Goal: Obtain resource: Download file/media

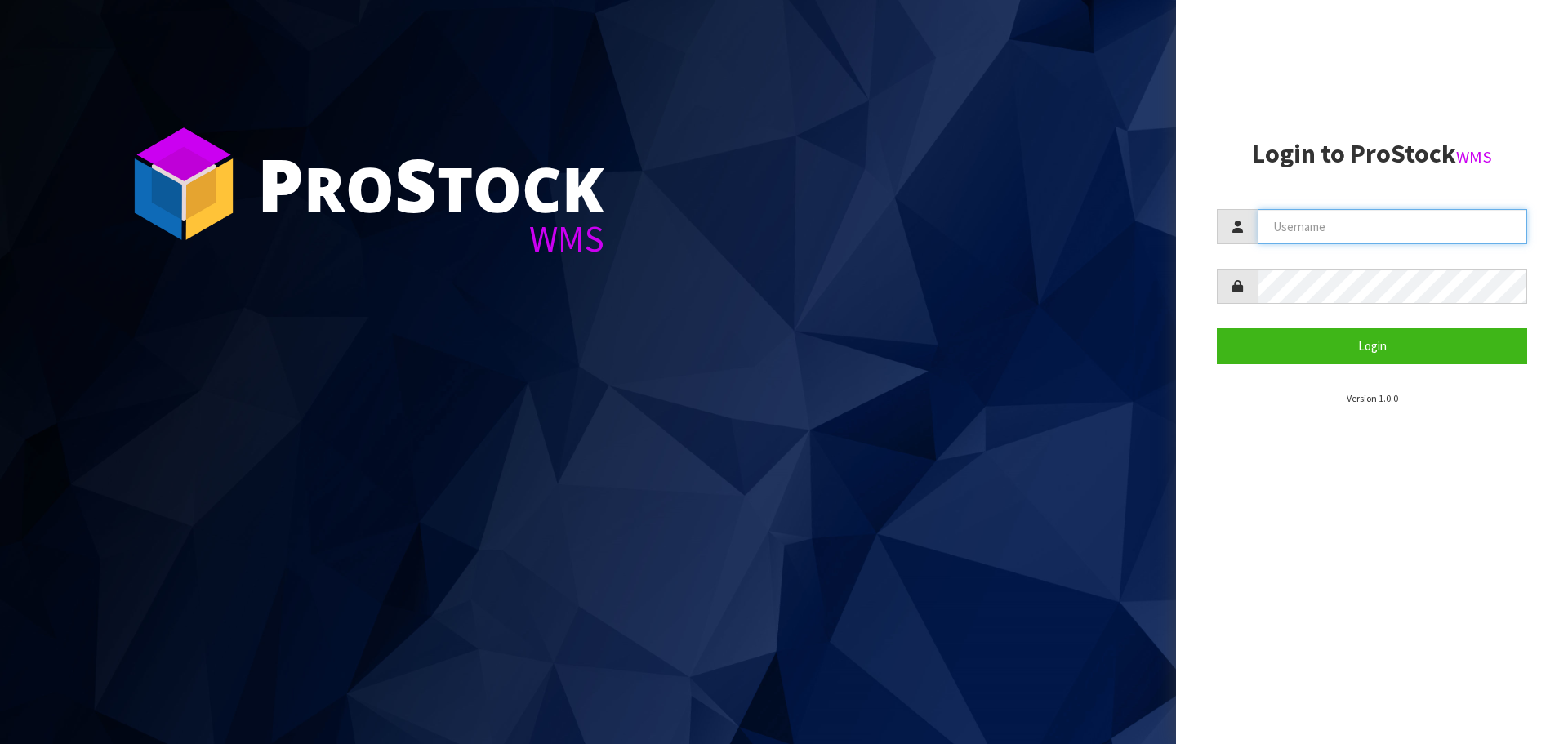
click at [1346, 230] on input "text" at bounding box center [1392, 226] width 270 height 35
type input "p"
type input "PACIFICBIOLOGICS"
click at [1216, 328] on button "Login" at bounding box center [1371, 346] width 311 height 35
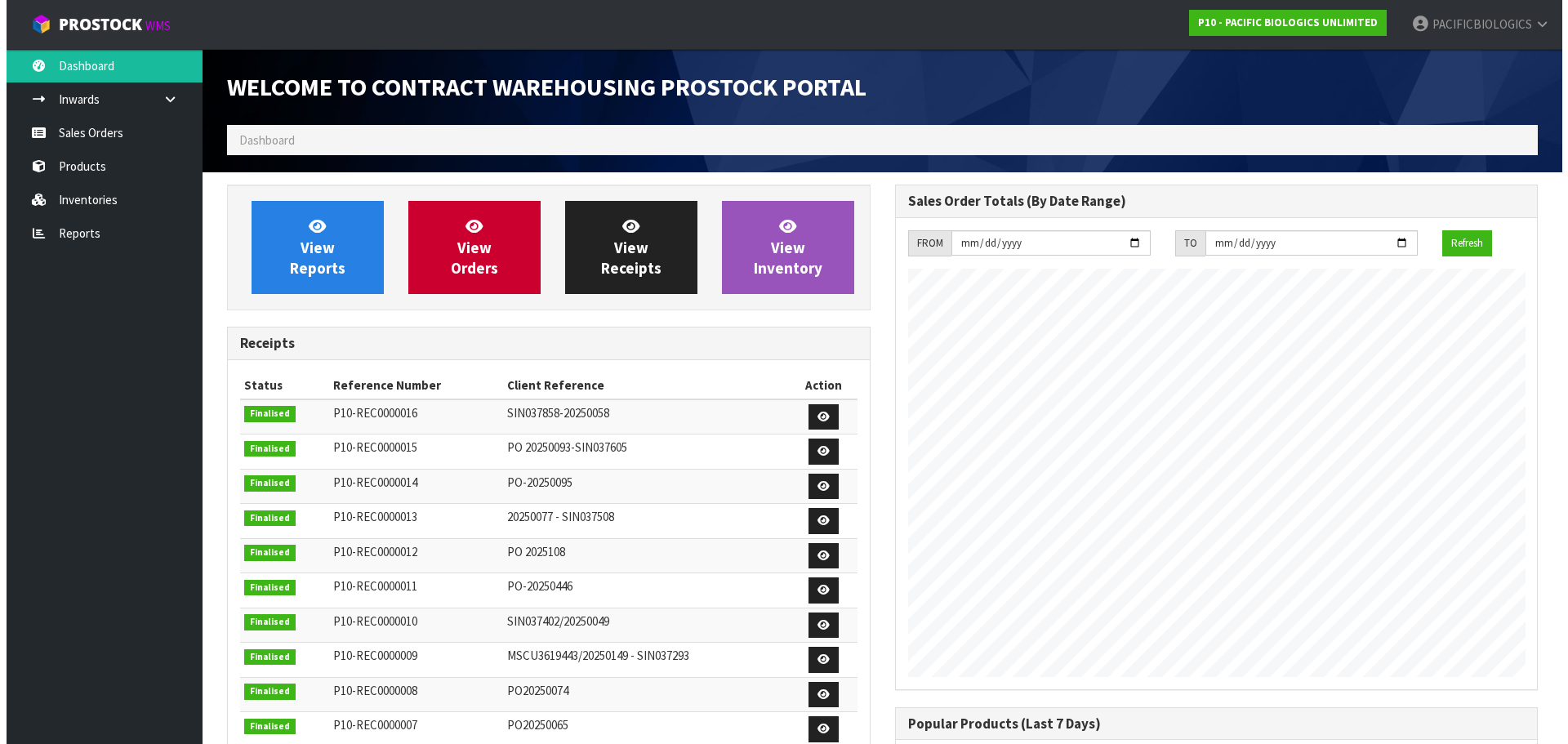
scroll to position [853, 667]
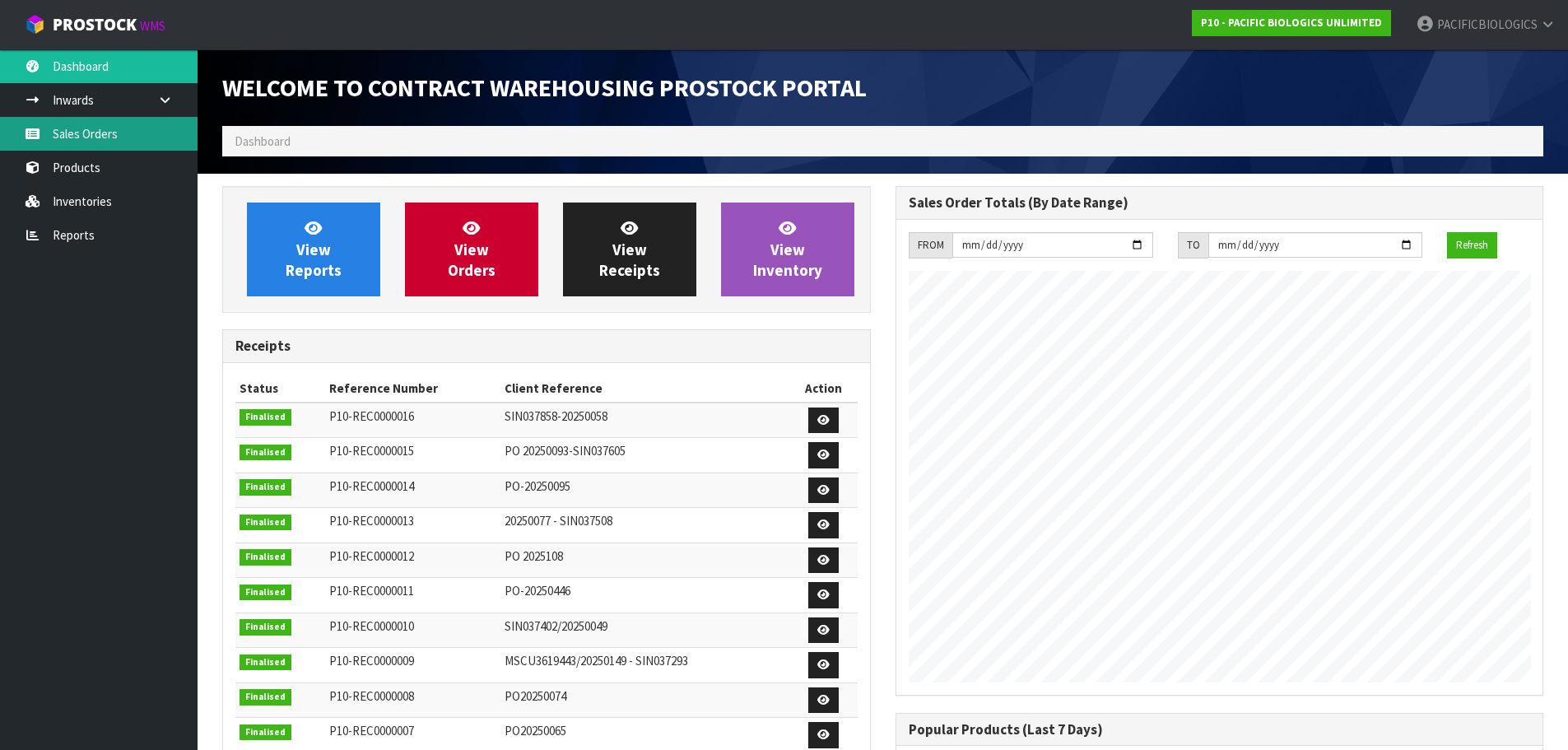
click at [116, 133] on link "Sales Orders" at bounding box center [99, 133] width 198 height 34
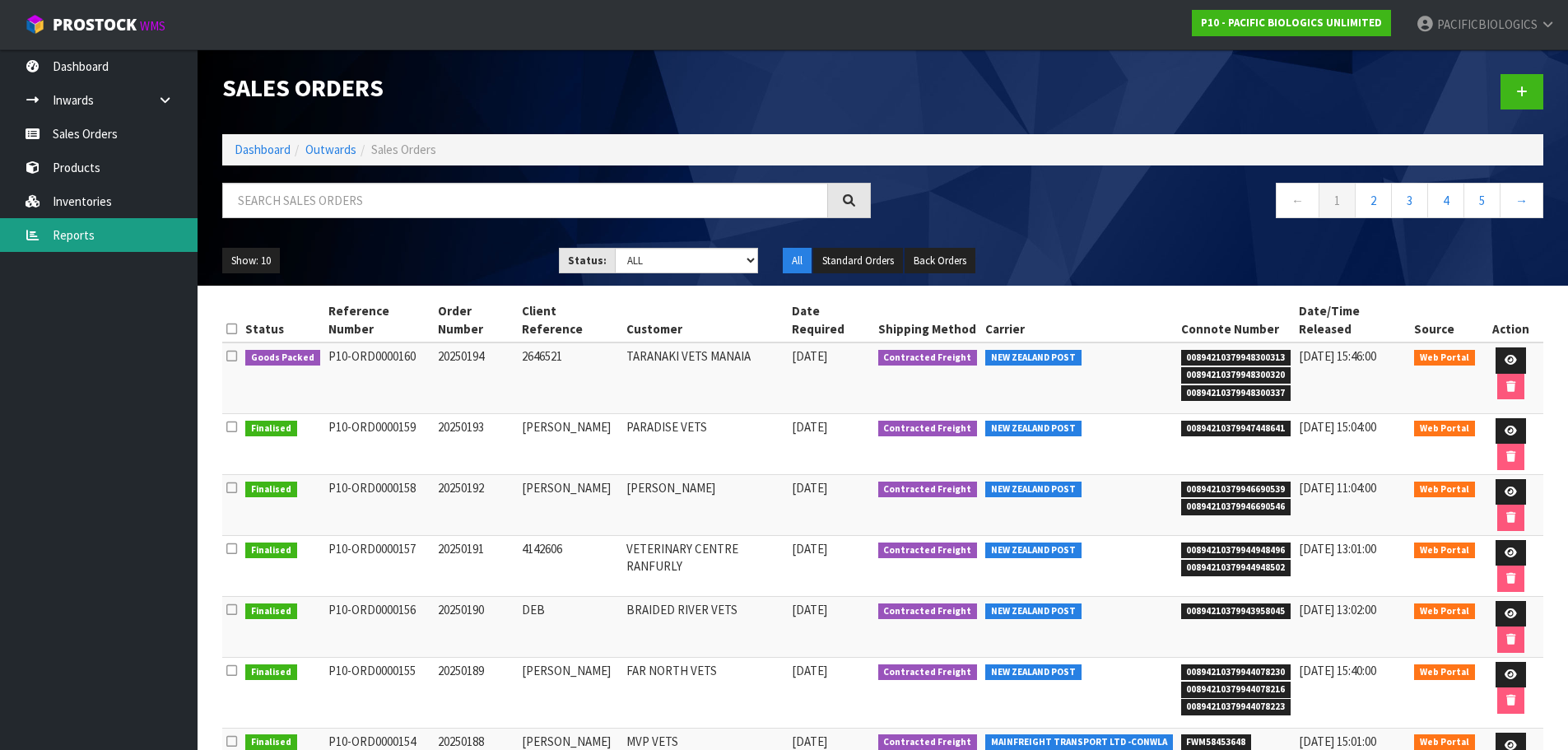
click at [93, 227] on link "Reports" at bounding box center [99, 235] width 198 height 34
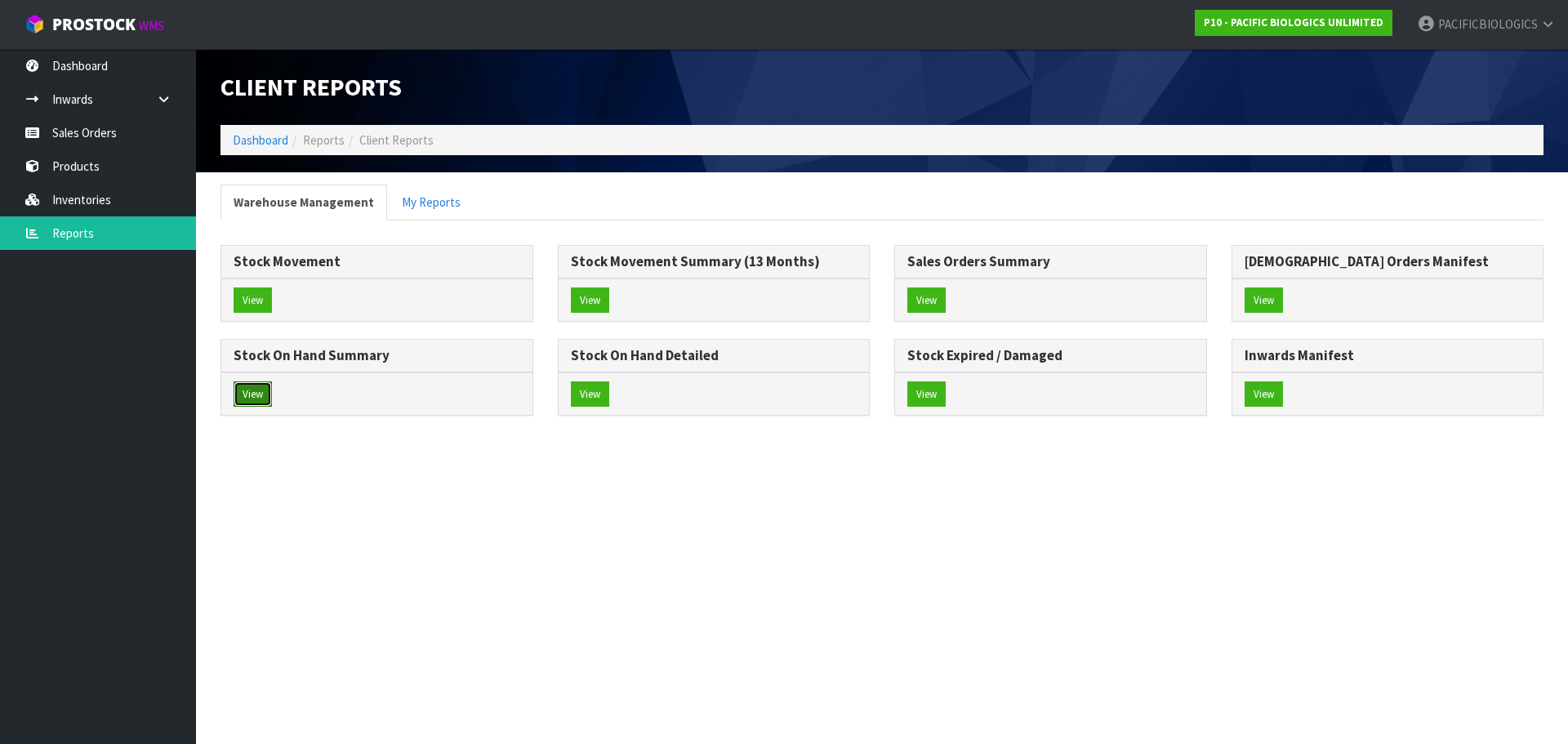
click at [251, 389] on button "View" at bounding box center [252, 394] width 38 height 26
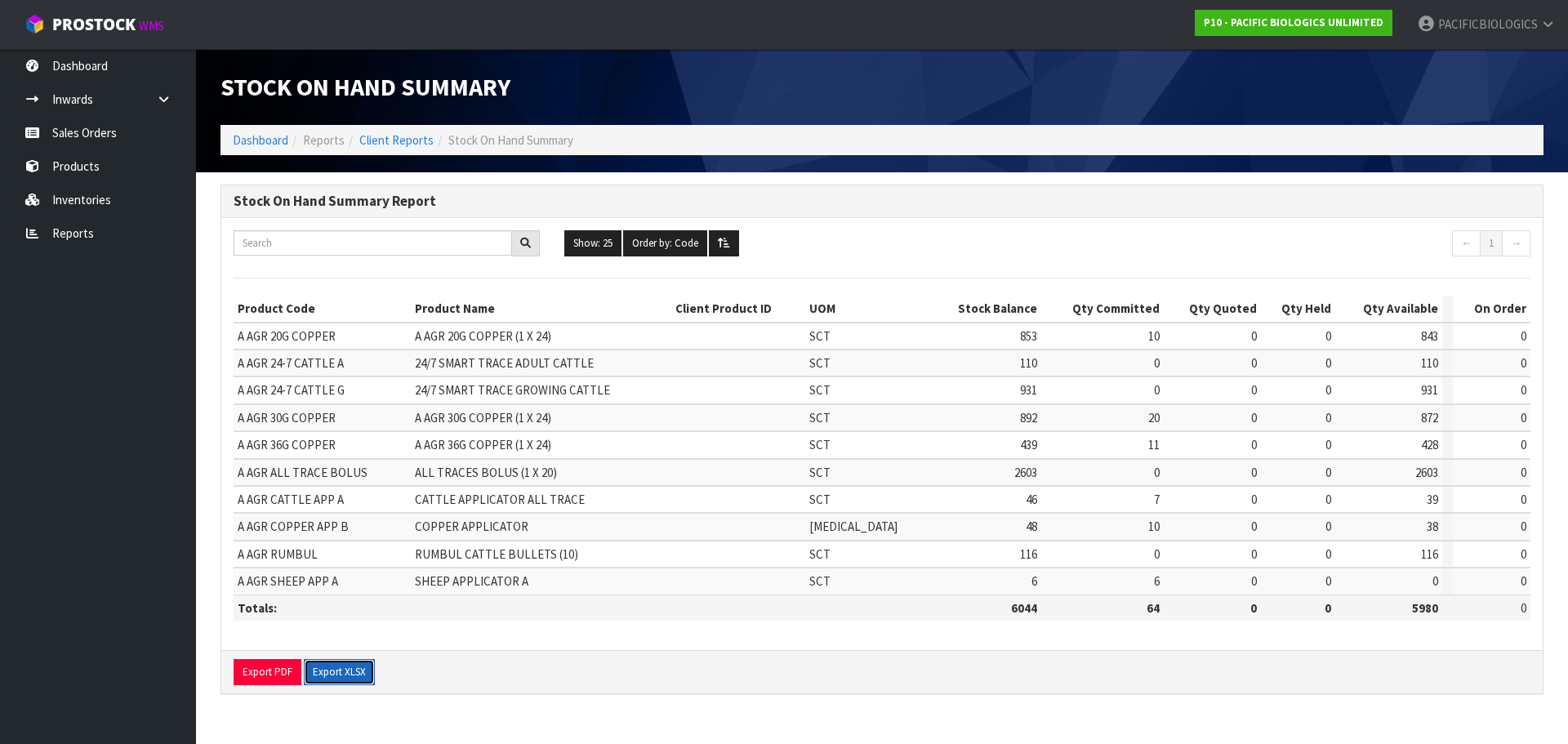
click at [329, 672] on button "Export XLSX" at bounding box center [339, 671] width 71 height 26
click at [128, 131] on link "Sales Orders" at bounding box center [98, 132] width 196 height 33
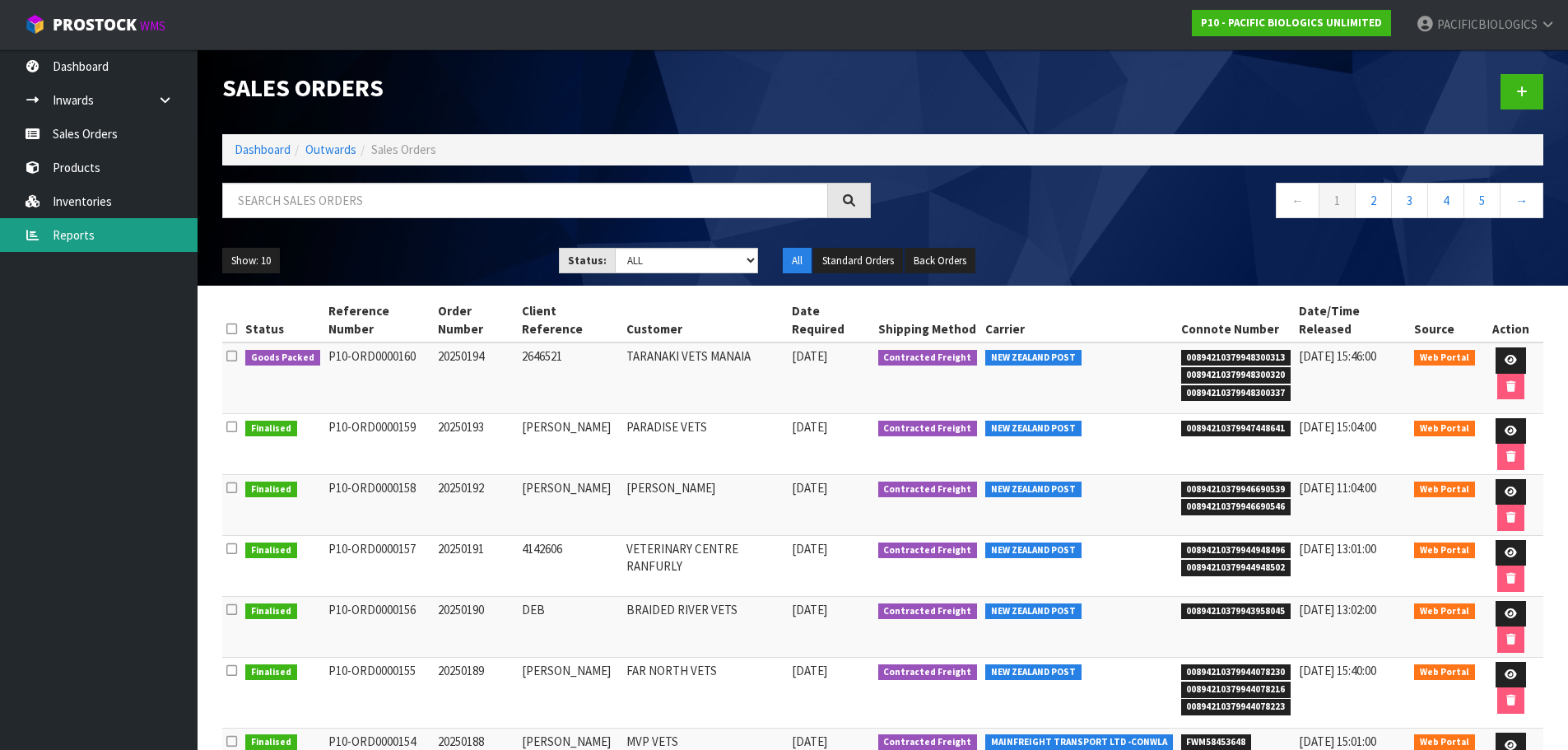
click at [95, 231] on link "Reports" at bounding box center [99, 235] width 198 height 34
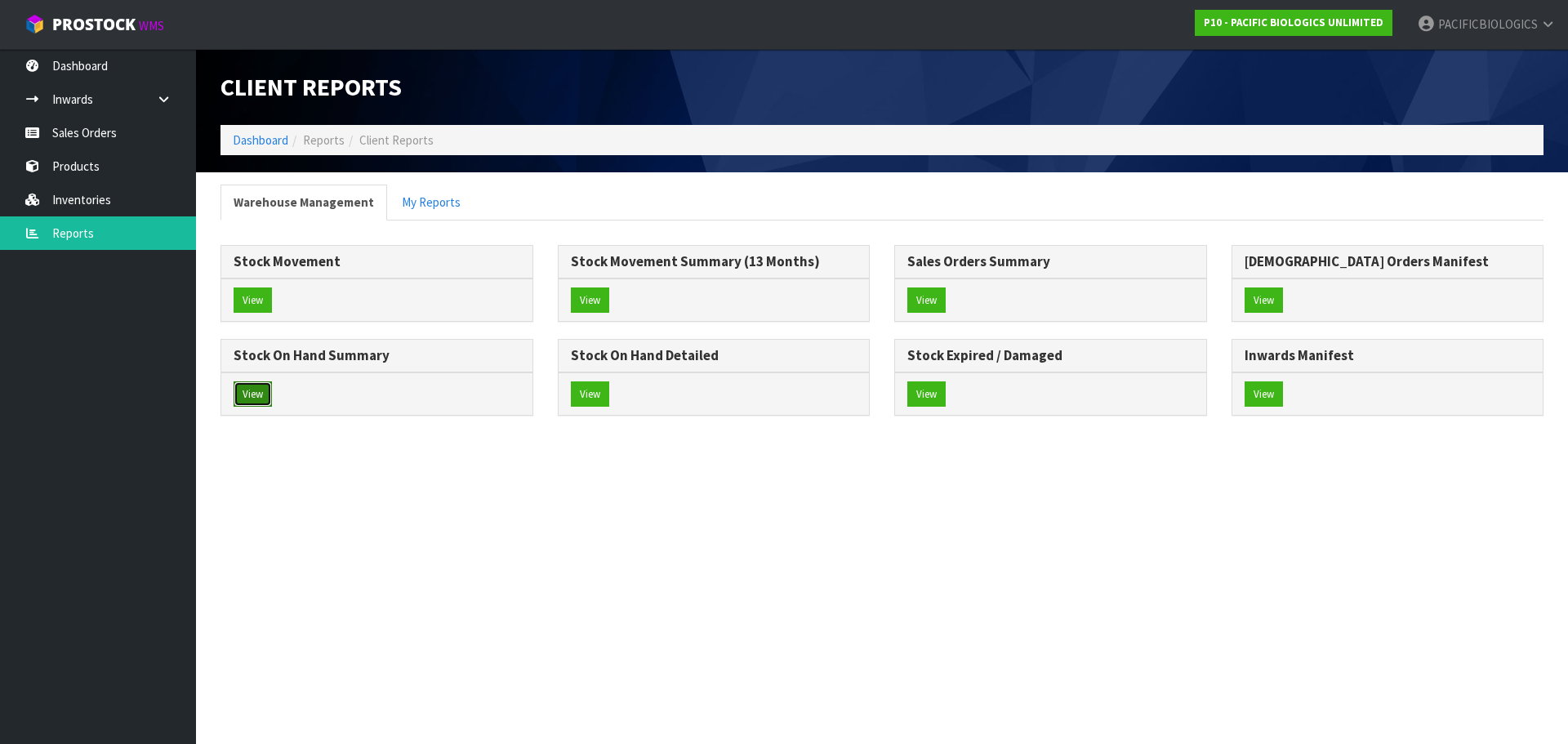
click at [246, 386] on button "View" at bounding box center [252, 394] width 38 height 26
